Goal: Task Accomplishment & Management: Use online tool/utility

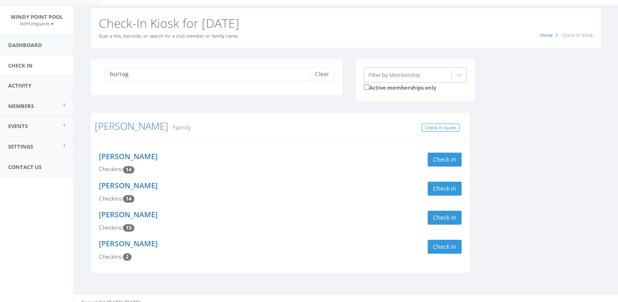
scroll to position [21, 0]
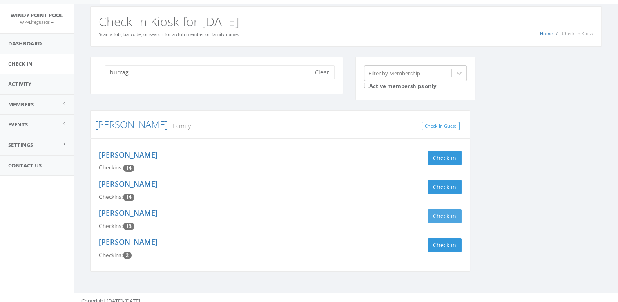
type input "burrag"
click at [454, 215] on button "Check in" at bounding box center [445, 216] width 34 height 14
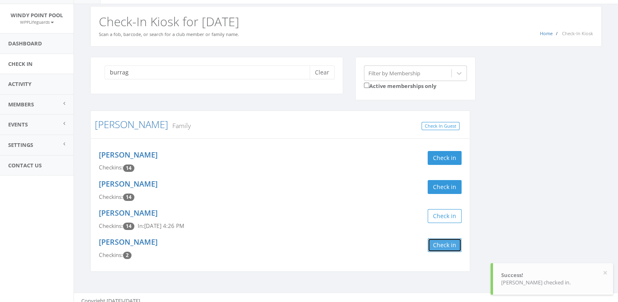
click at [450, 238] on button "Check in" at bounding box center [445, 245] width 34 height 14
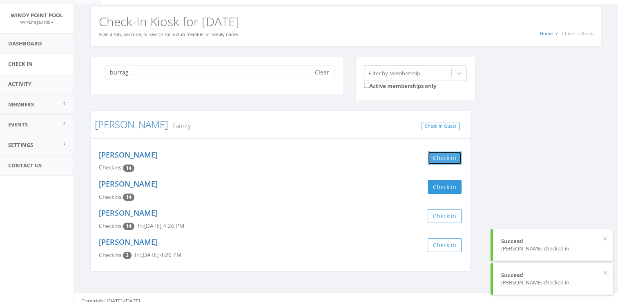
click at [436, 159] on button "Check in" at bounding box center [445, 158] width 34 height 14
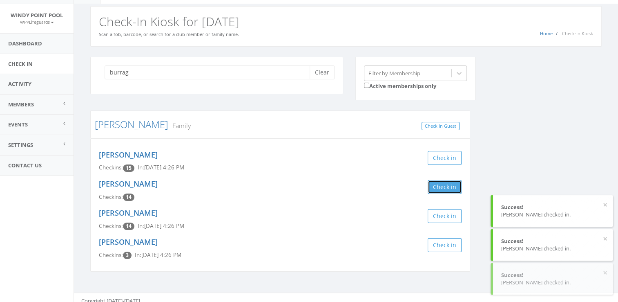
click at [449, 180] on button "Check in" at bounding box center [445, 187] width 34 height 14
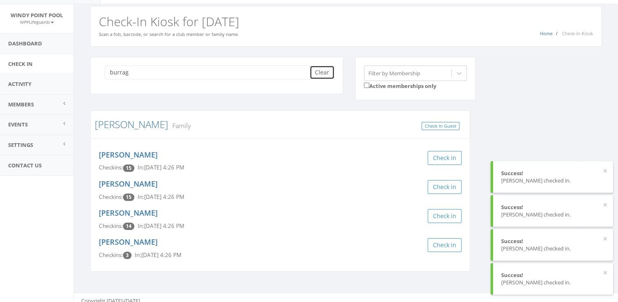
click at [325, 70] on button "Clear" at bounding box center [322, 72] width 25 height 14
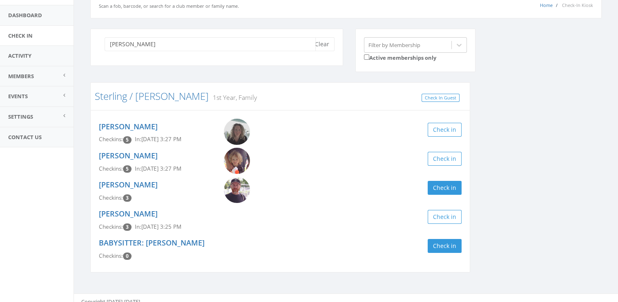
scroll to position [52, 0]
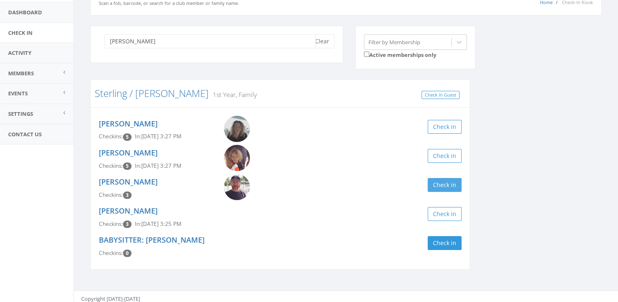
type input "[PERSON_NAME]"
click at [437, 183] on button "Check in" at bounding box center [445, 185] width 34 height 14
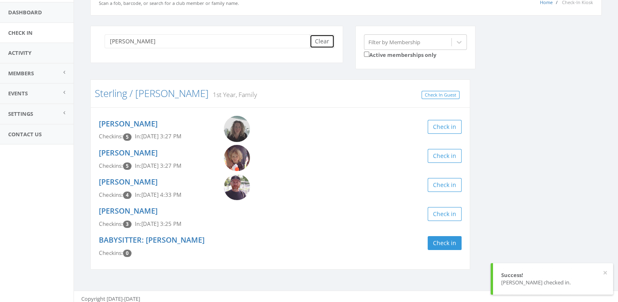
click at [328, 42] on button "Clear" at bounding box center [322, 41] width 25 height 14
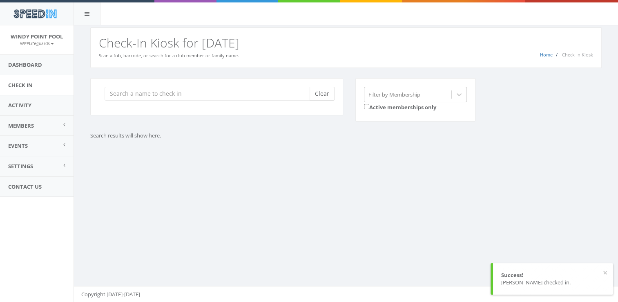
click at [328, 42] on h2 "Check-In Kiosk for [DATE]" at bounding box center [346, 42] width 495 height 13
click at [280, 93] on input "search" at bounding box center [210, 94] width 211 height 14
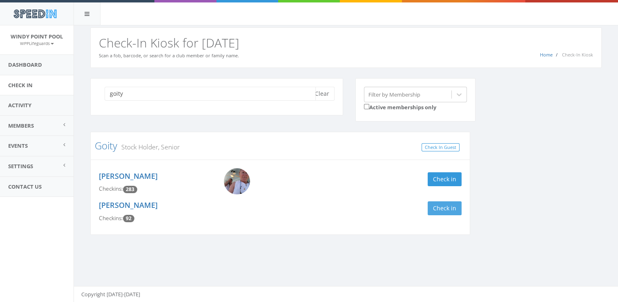
type input "goity"
click at [446, 209] on button "Check in" at bounding box center [445, 208] width 34 height 14
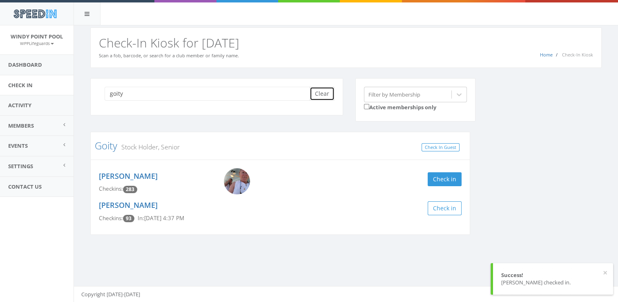
click at [317, 94] on button "Clear" at bounding box center [322, 94] width 25 height 14
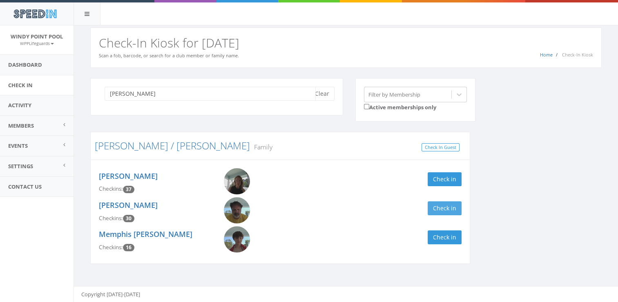
type input "[PERSON_NAME]"
click at [436, 210] on button "Check in" at bounding box center [445, 208] width 34 height 14
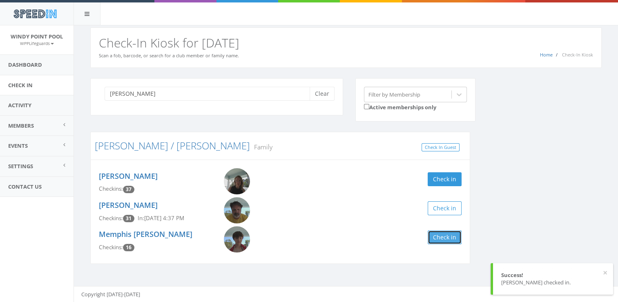
click at [452, 238] on button "Check in" at bounding box center [445, 237] width 34 height 14
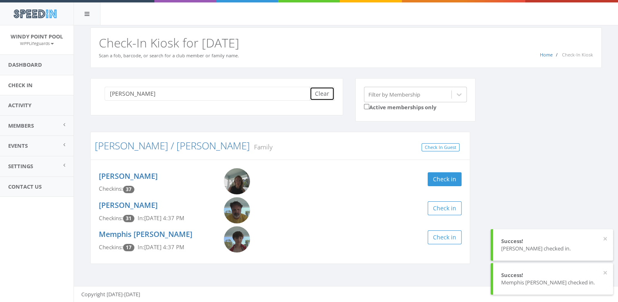
click at [322, 88] on button "Clear" at bounding box center [322, 94] width 25 height 14
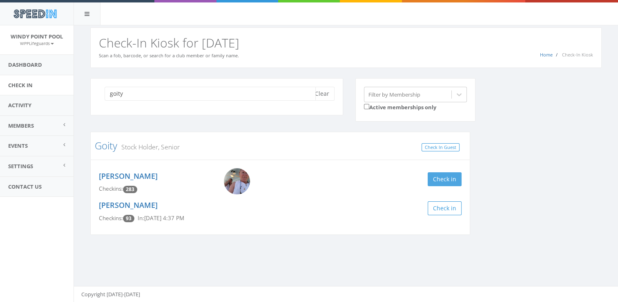
type input "goity"
click at [435, 178] on button "Check in" at bounding box center [445, 179] width 34 height 14
click at [511, 187] on div "goity Clear Filter by Membership Active memberships only Goity Stock Holder, Se…" at bounding box center [346, 161] width 524 height 167
